Goal: Information Seeking & Learning: Learn about a topic

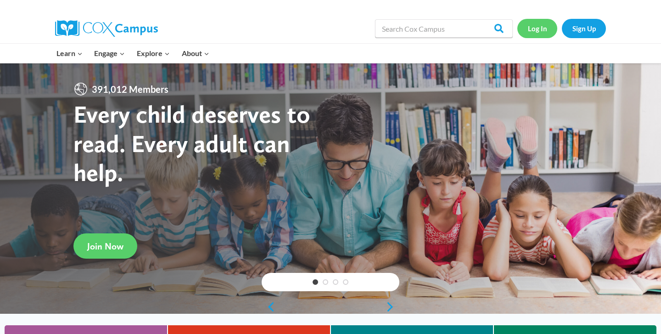
click at [539, 25] on link "Log In" at bounding box center [537, 28] width 40 height 19
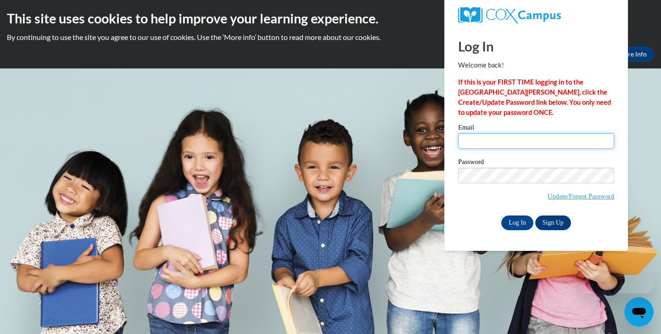
click at [494, 140] on input "Email" at bounding box center [536, 141] width 156 height 16
type input "mzloreb@gmail.com"
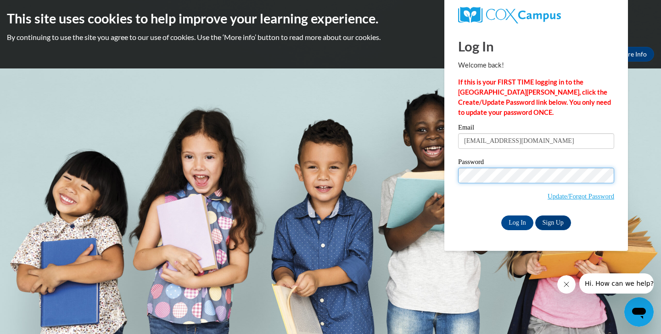
click at [501, 215] on input "Log In" at bounding box center [517, 222] width 32 height 15
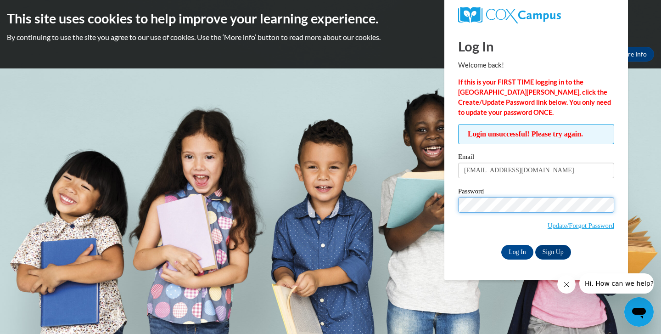
click at [501, 245] on input "Log In" at bounding box center [517, 252] width 32 height 15
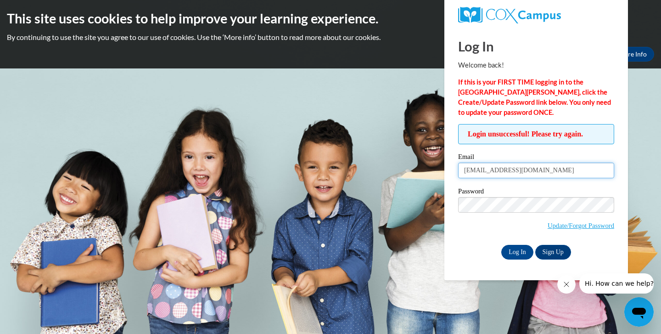
drag, startPoint x: 535, startPoint y: 168, endPoint x: 353, endPoint y: 127, distance: 186.4
click at [353, 127] on body "This site uses cookies to help improve your learning experience. By continuing …" at bounding box center [330, 167] width 661 height 334
type input "murillo_lorena@yahoo.com"
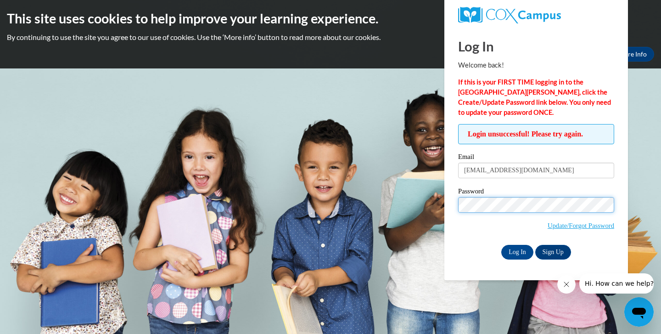
click at [501, 245] on input "Log In" at bounding box center [517, 252] width 32 height 15
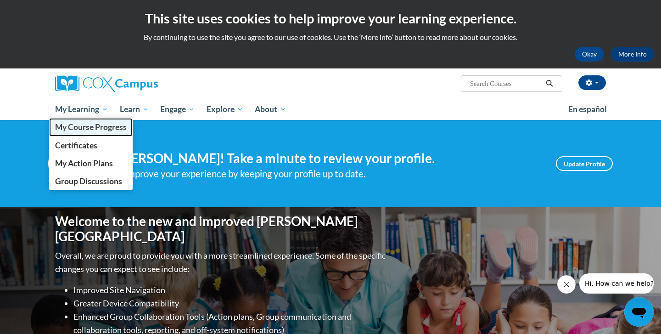
click at [84, 126] on span "My Course Progress" at bounding box center [91, 127] width 72 height 10
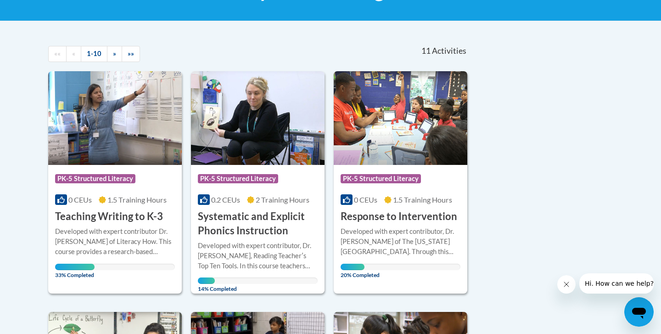
scroll to position [171, 0]
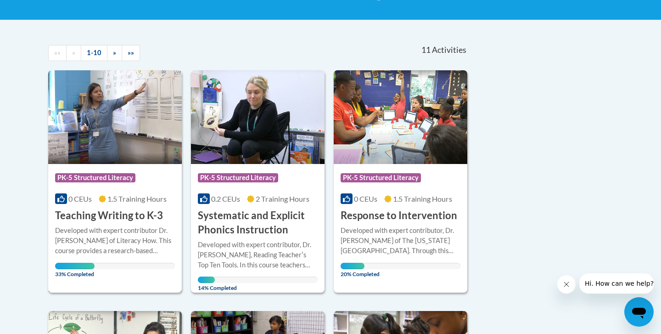
click at [108, 135] on img at bounding box center [115, 117] width 134 height 94
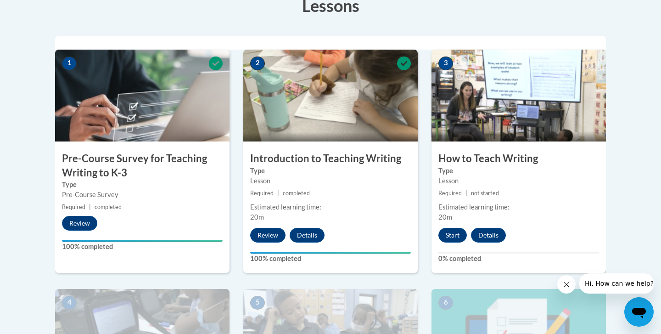
scroll to position [276, 0]
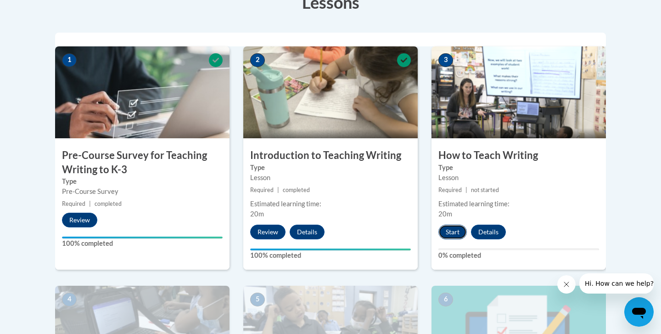
click at [448, 230] on button "Start" at bounding box center [452, 232] width 28 height 15
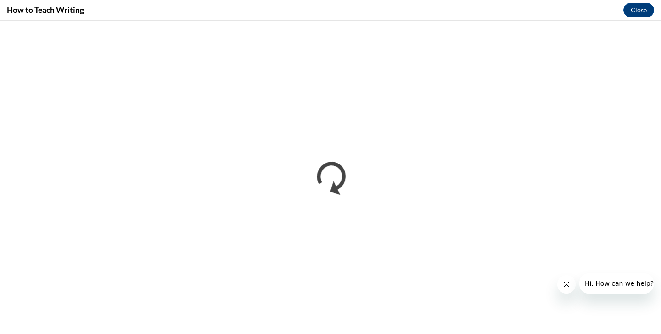
scroll to position [0, 0]
click at [569, 284] on icon "Close message from company" at bounding box center [566, 284] width 7 height 7
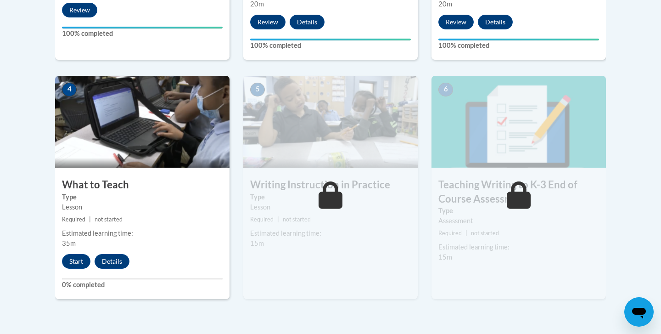
scroll to position [489, 0]
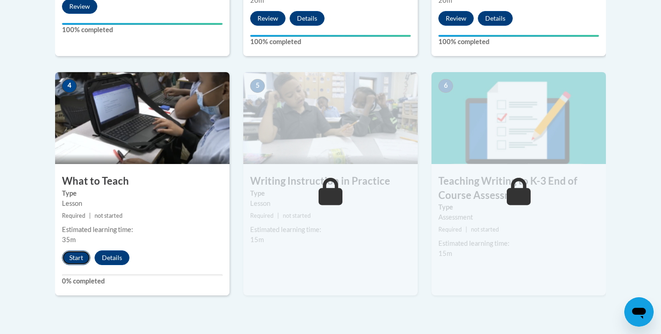
click at [77, 254] on button "Start" at bounding box center [76, 257] width 28 height 15
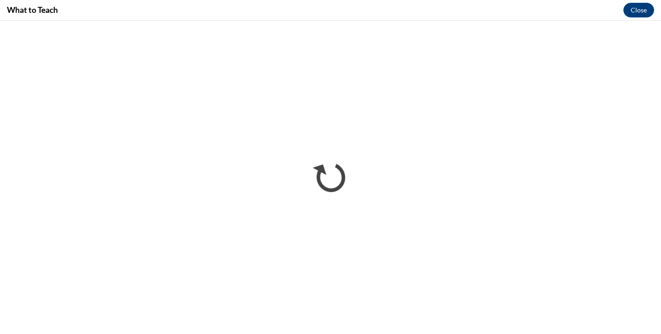
scroll to position [0, 0]
